Goal: Transaction & Acquisition: Obtain resource

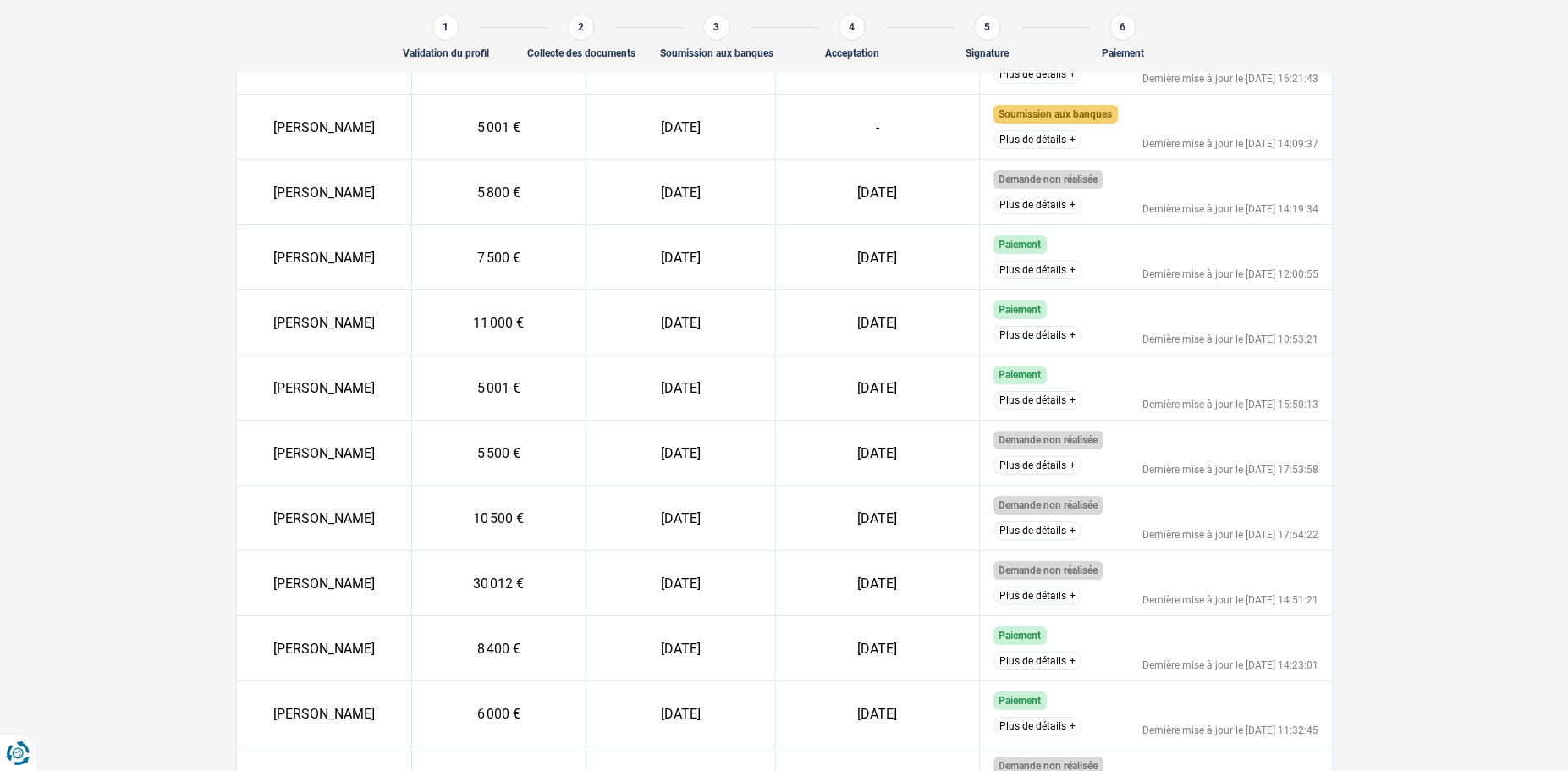
scroll to position [673, 0]
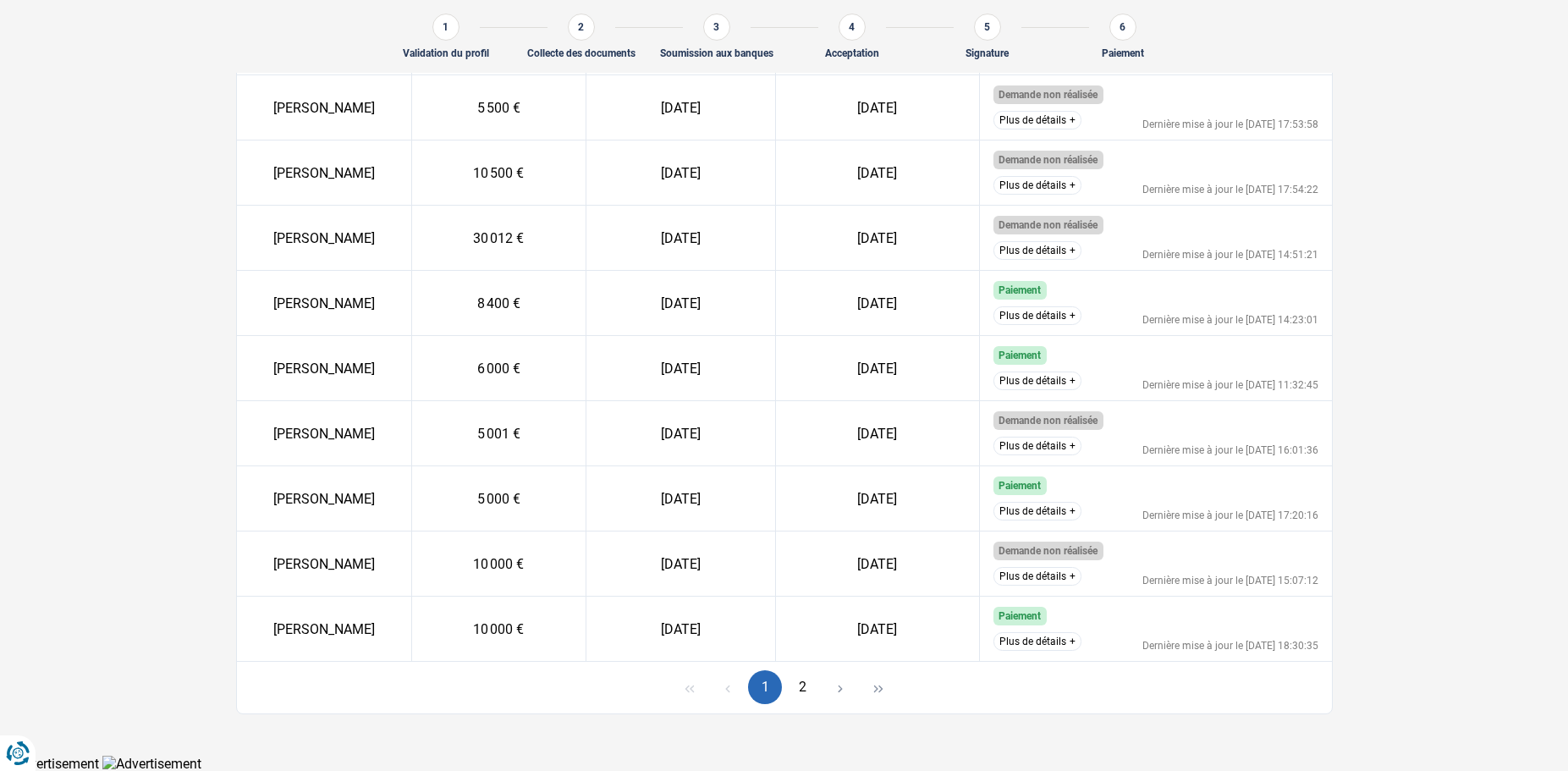
click at [809, 693] on button "2" at bounding box center [803, 687] width 34 height 34
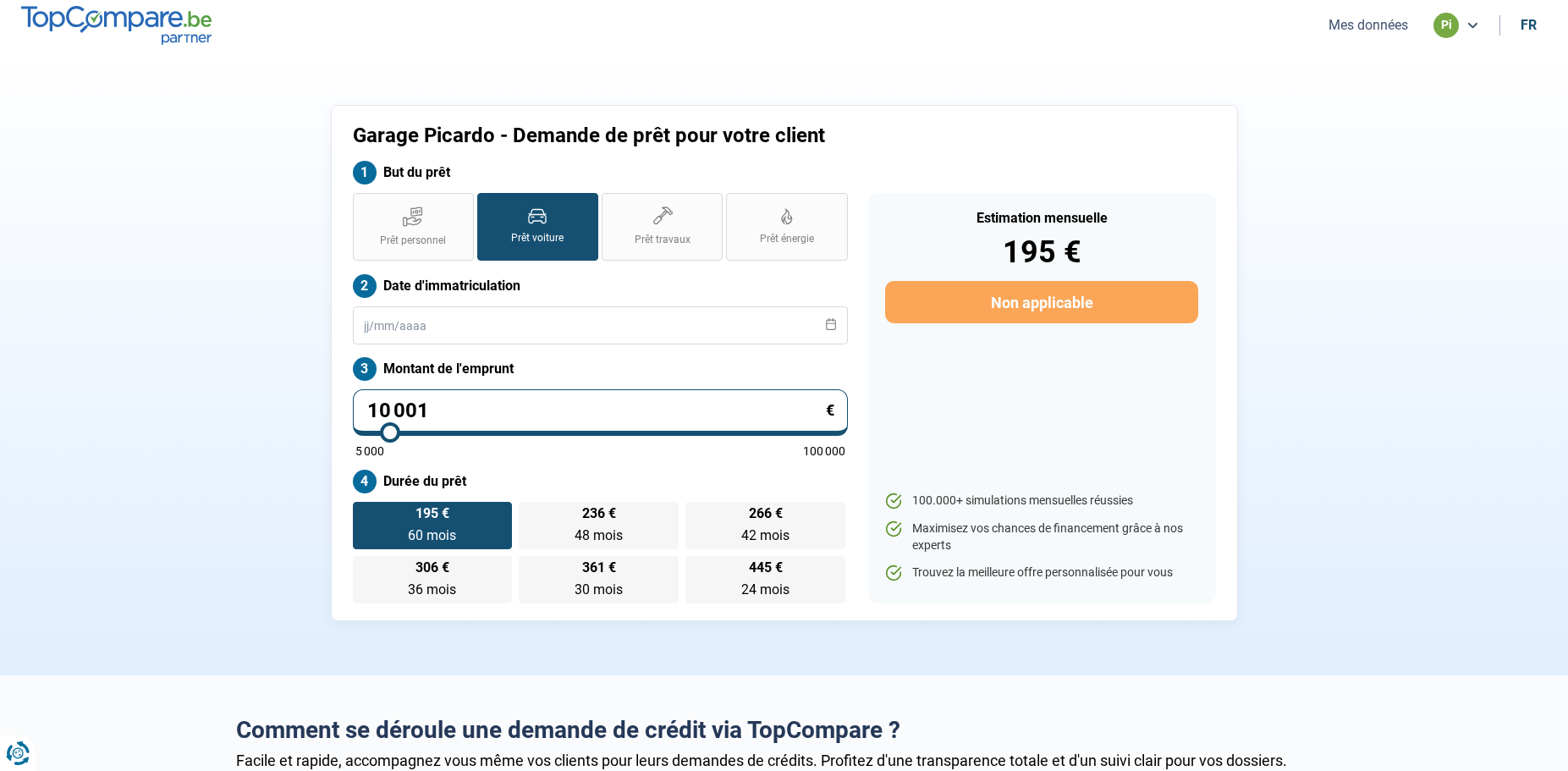
click at [479, 413] on input "10 001" at bounding box center [600, 413] width 495 height 46
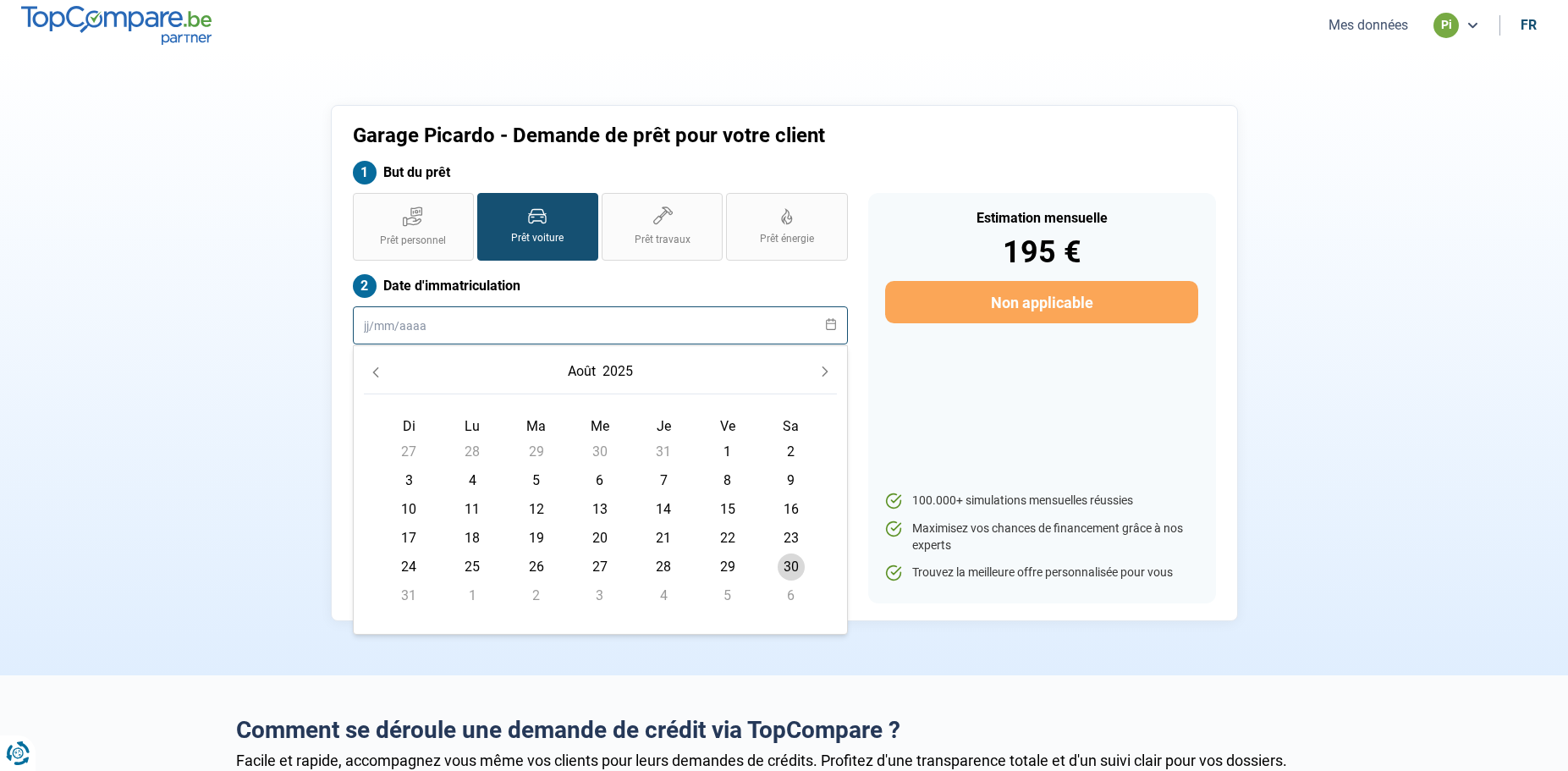
click at [421, 312] on input "text" at bounding box center [600, 325] width 495 height 38
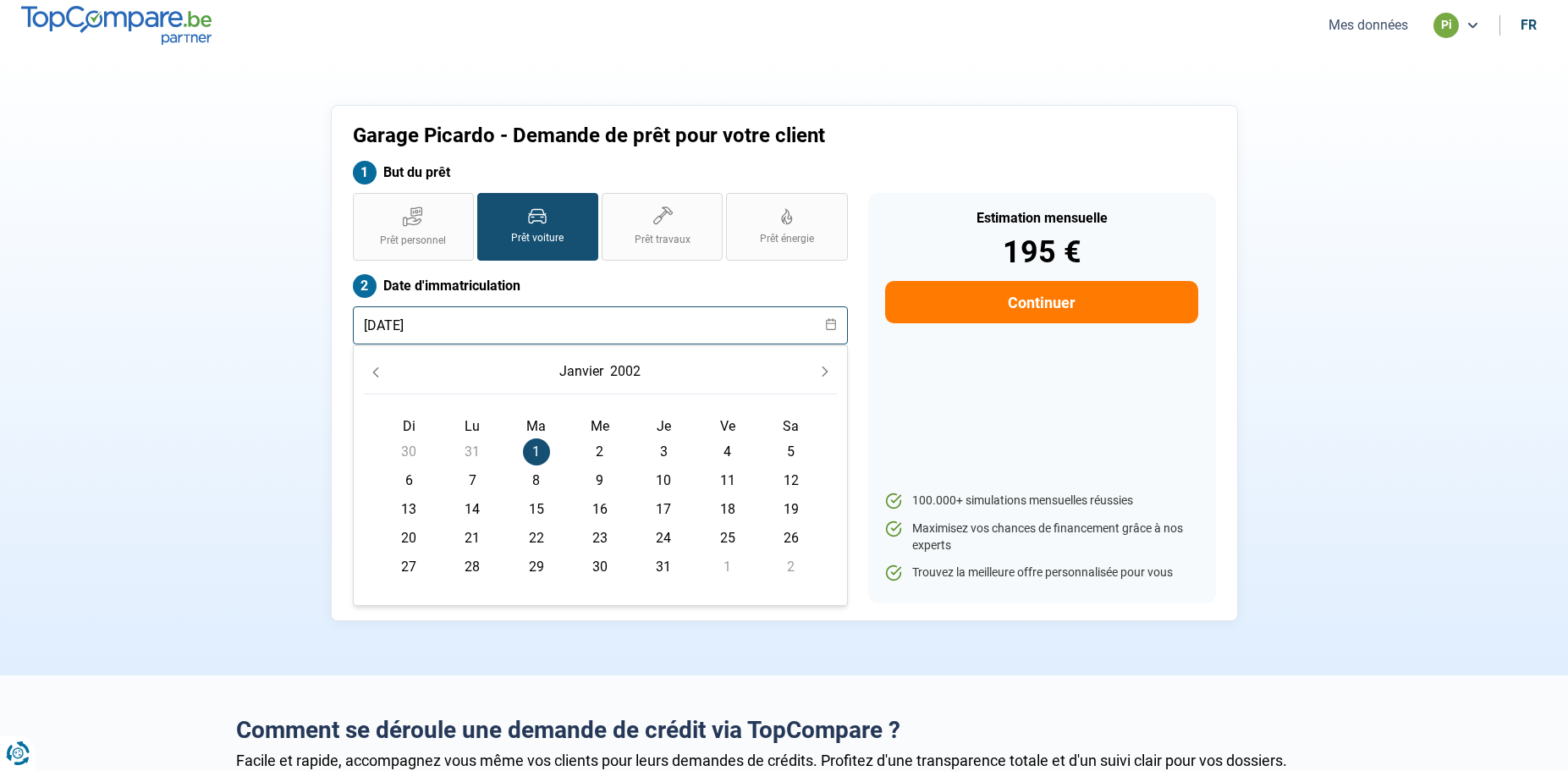
type input "[DATE]"
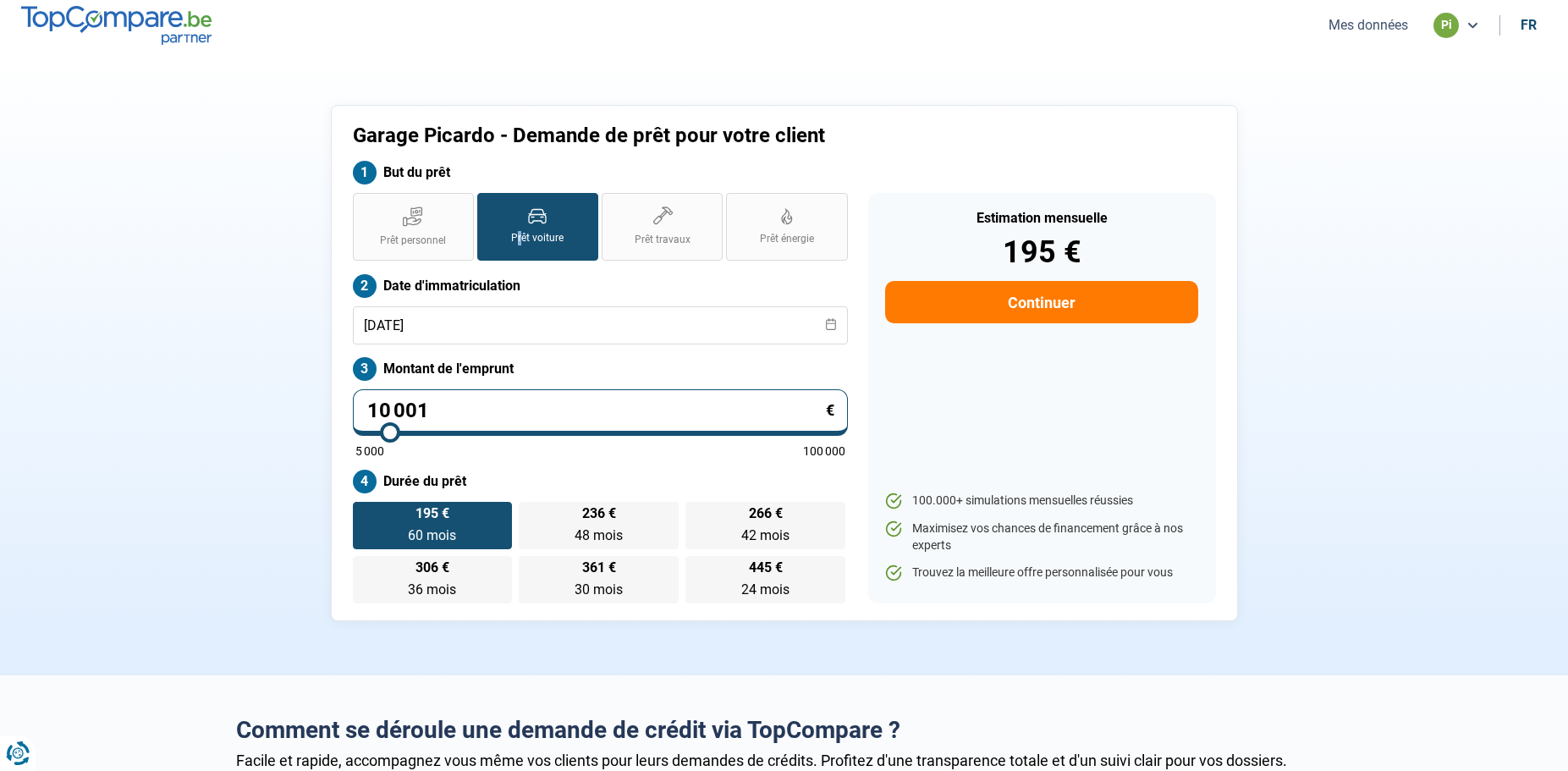
click at [526, 220] on label "Prêt voiture" at bounding box center [537, 227] width 121 height 68
click at [565, 521] on label "236 € 48 mois 48 mois" at bounding box center [599, 525] width 160 height 47
click at [529, 513] on input "236 € 48 mois 48 mois" at bounding box center [524, 506] width 11 height 11
radio input "true"
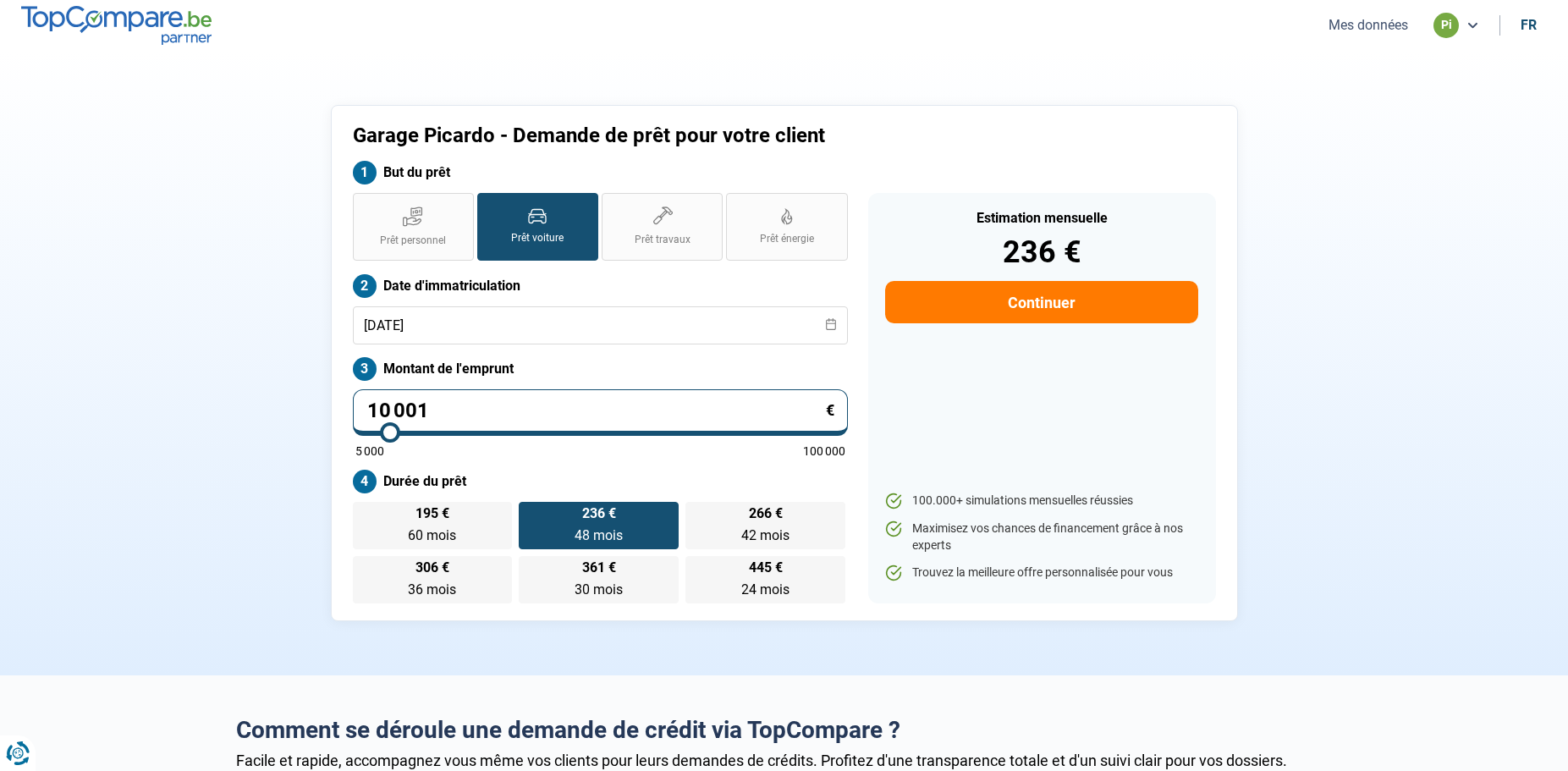
click at [1097, 288] on button "Continuer" at bounding box center [1041, 302] width 312 height 43
select select "32"
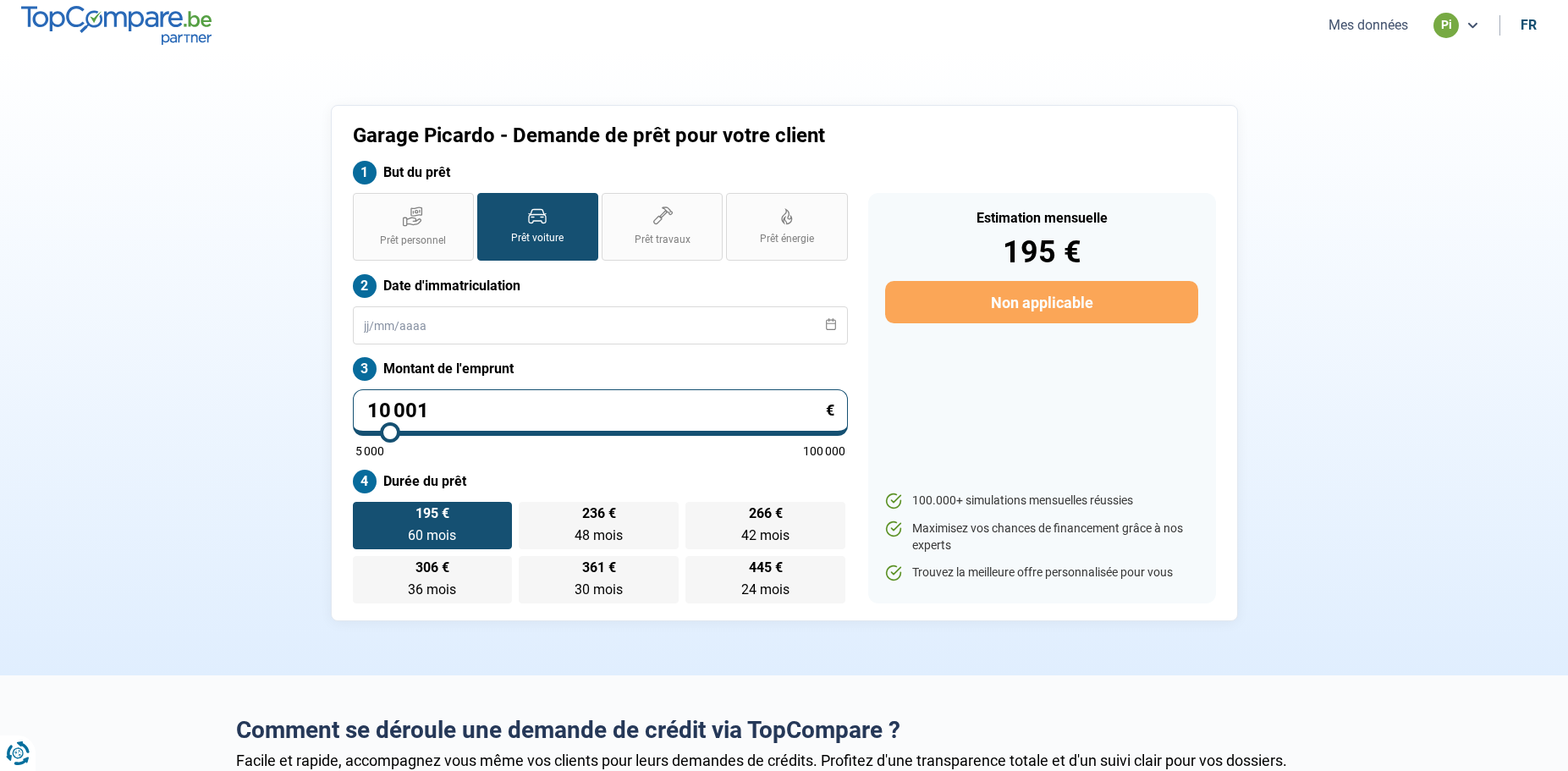
drag, startPoint x: 1380, startPoint y: 15, endPoint x: 1388, endPoint y: 27, distance: 14.4
click at [1388, 26] on ul "Mes données pi fr" at bounding box center [1431, 25] width 234 height 25
click at [1388, 27] on button "Mes données" at bounding box center [1368, 25] width 90 height 17
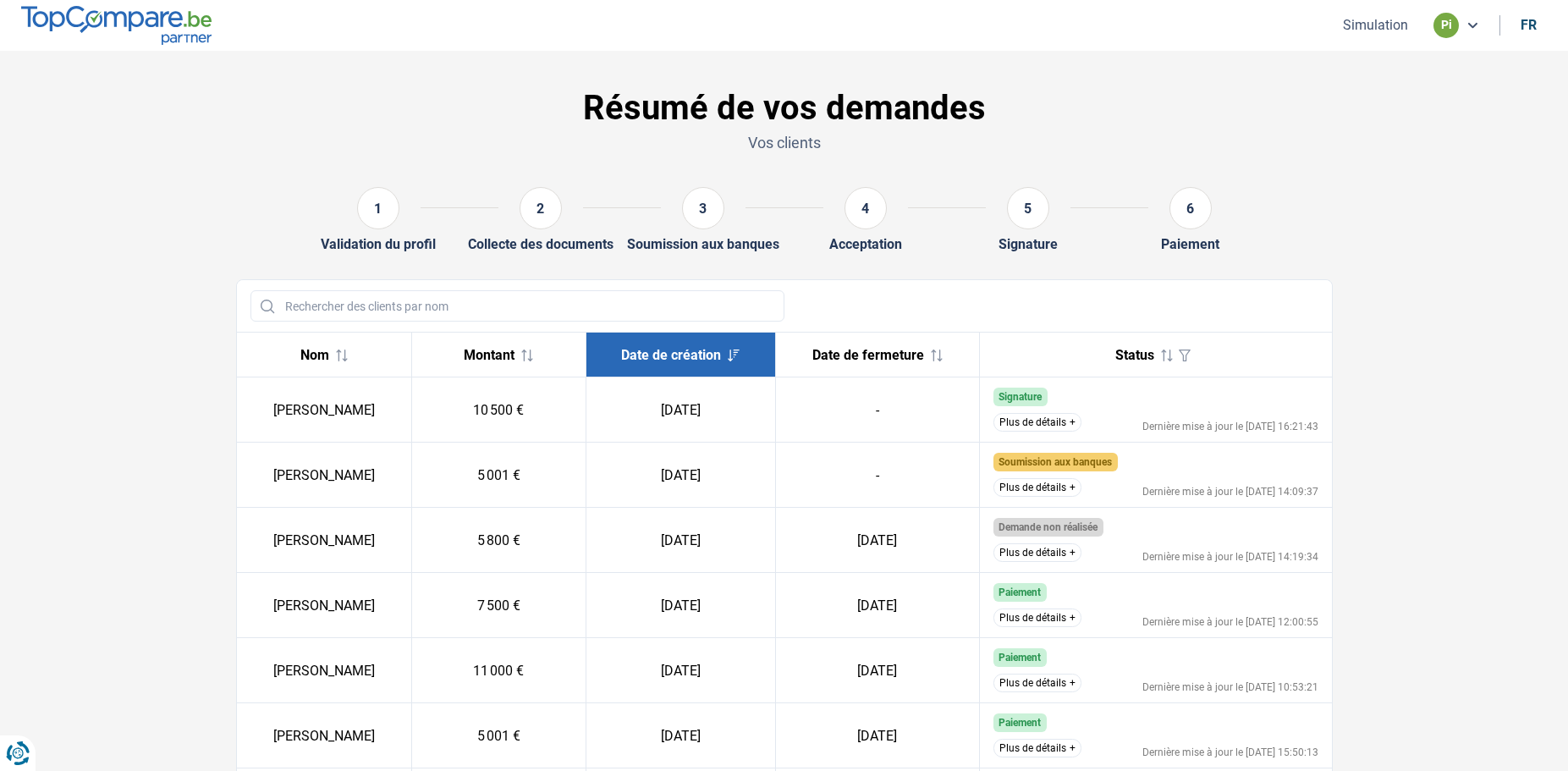
click at [1048, 419] on button "Plus de détails" at bounding box center [1037, 421] width 88 height 18
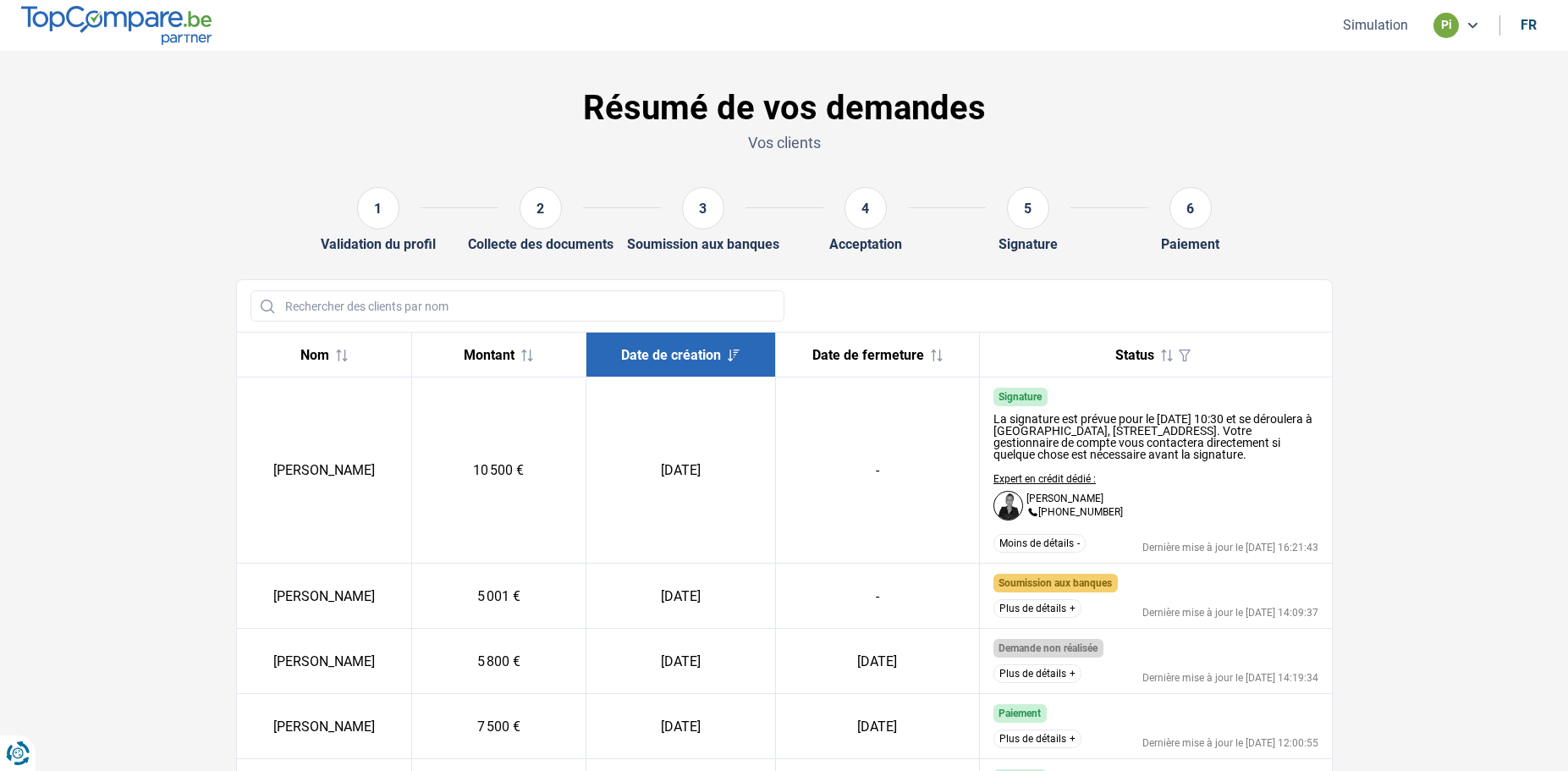
click at [1030, 399] on span "Signature" at bounding box center [1020, 397] width 43 height 12
click at [887, 463] on td "-" at bounding box center [876, 471] width 204 height 186
drag, startPoint x: 889, startPoint y: 462, endPoint x: 1039, endPoint y: 474, distance: 150.5
click at [904, 459] on td "-" at bounding box center [876, 471] width 204 height 186
click at [1015, 396] on span "Signature" at bounding box center [1020, 397] width 43 height 12
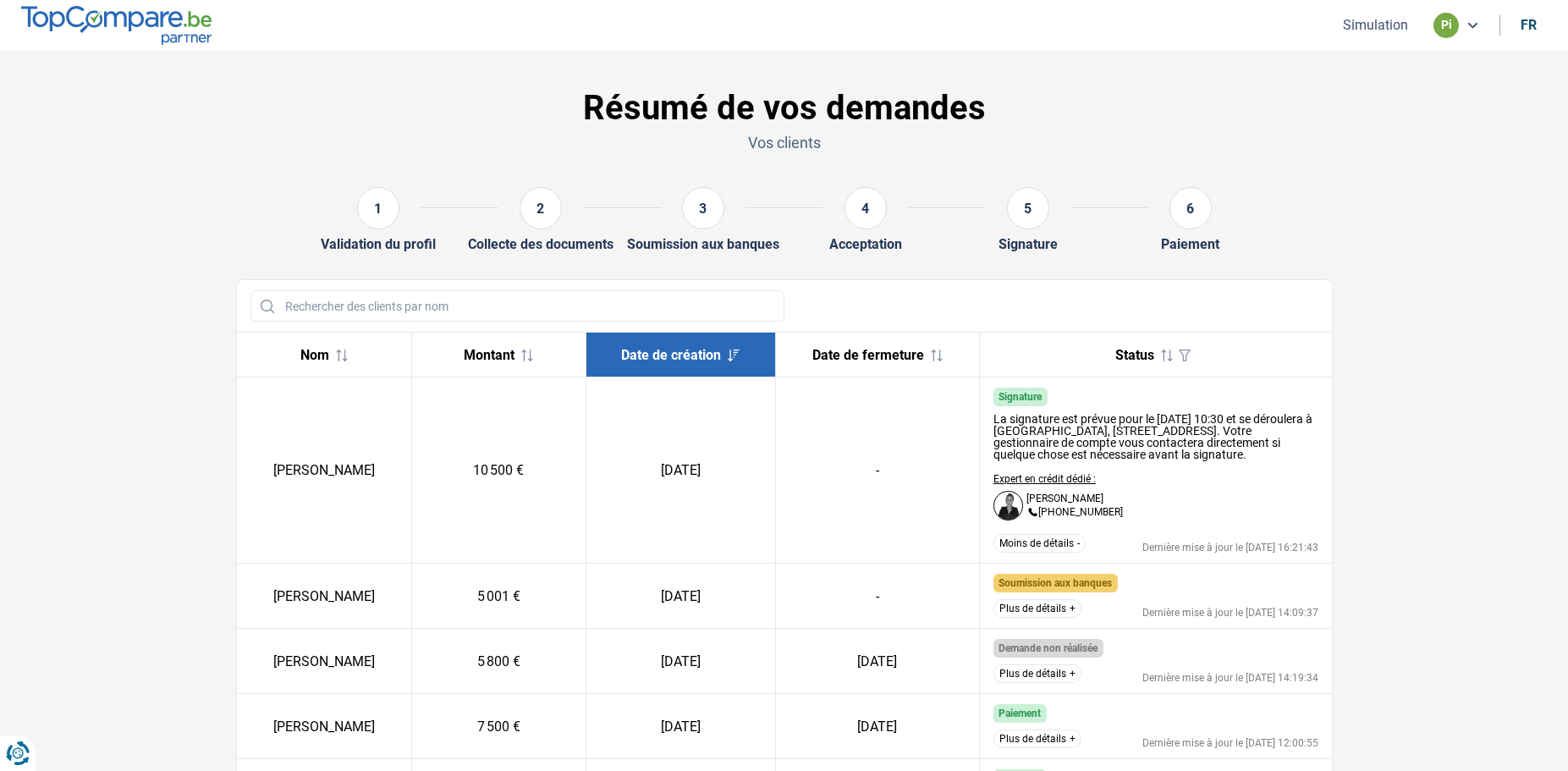
drag, startPoint x: 365, startPoint y: 401, endPoint x: 302, endPoint y: 394, distance: 63.4
click at [365, 402] on td "[PERSON_NAME]" at bounding box center [324, 471] width 175 height 186
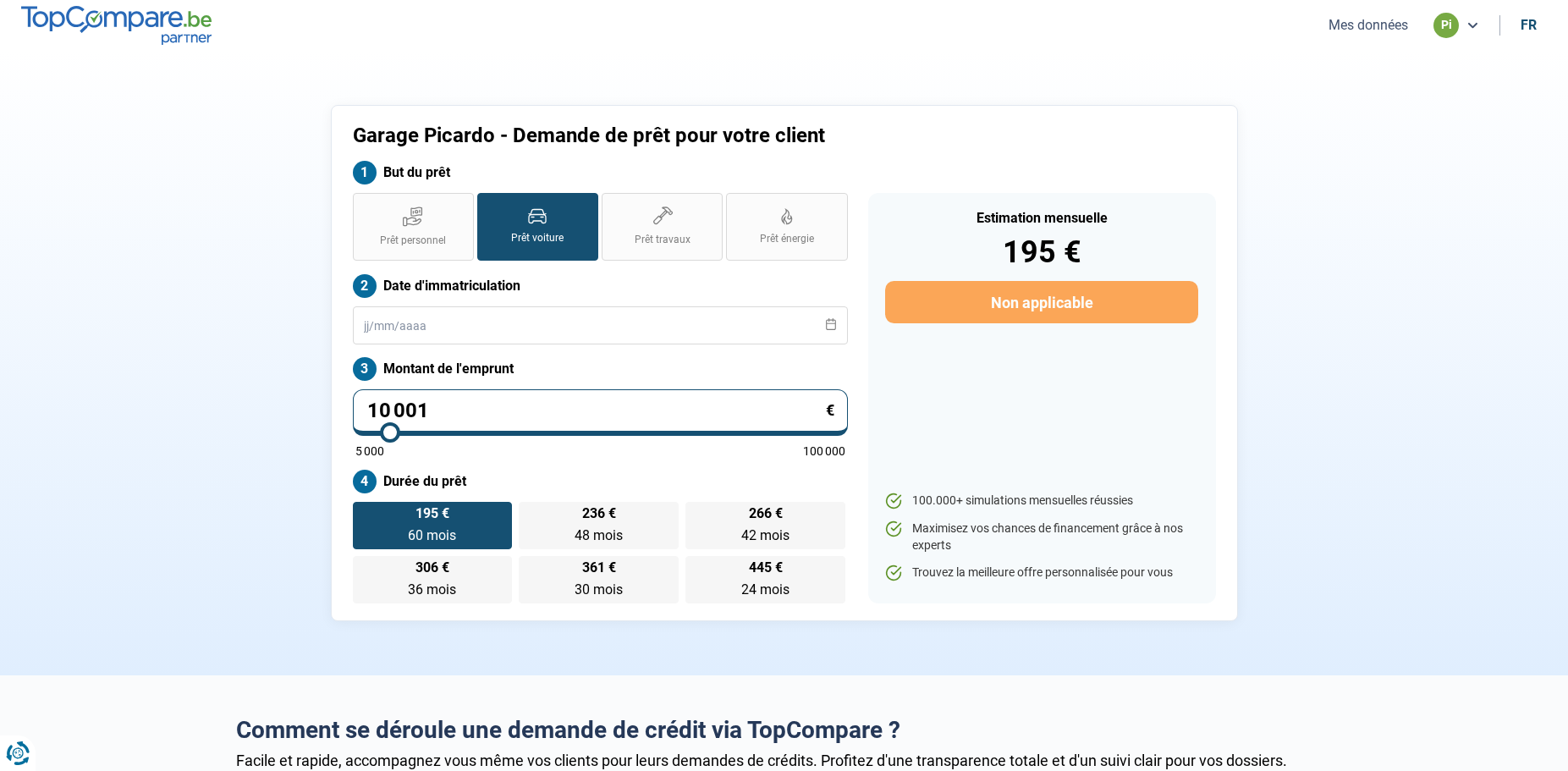
click at [1482, 378] on section "Garage Picardo - Demande de prêt pour votre client But du prêt Prêt personnel P…" at bounding box center [784, 363] width 1568 height 624
